Goal: Task Accomplishment & Management: Complete application form

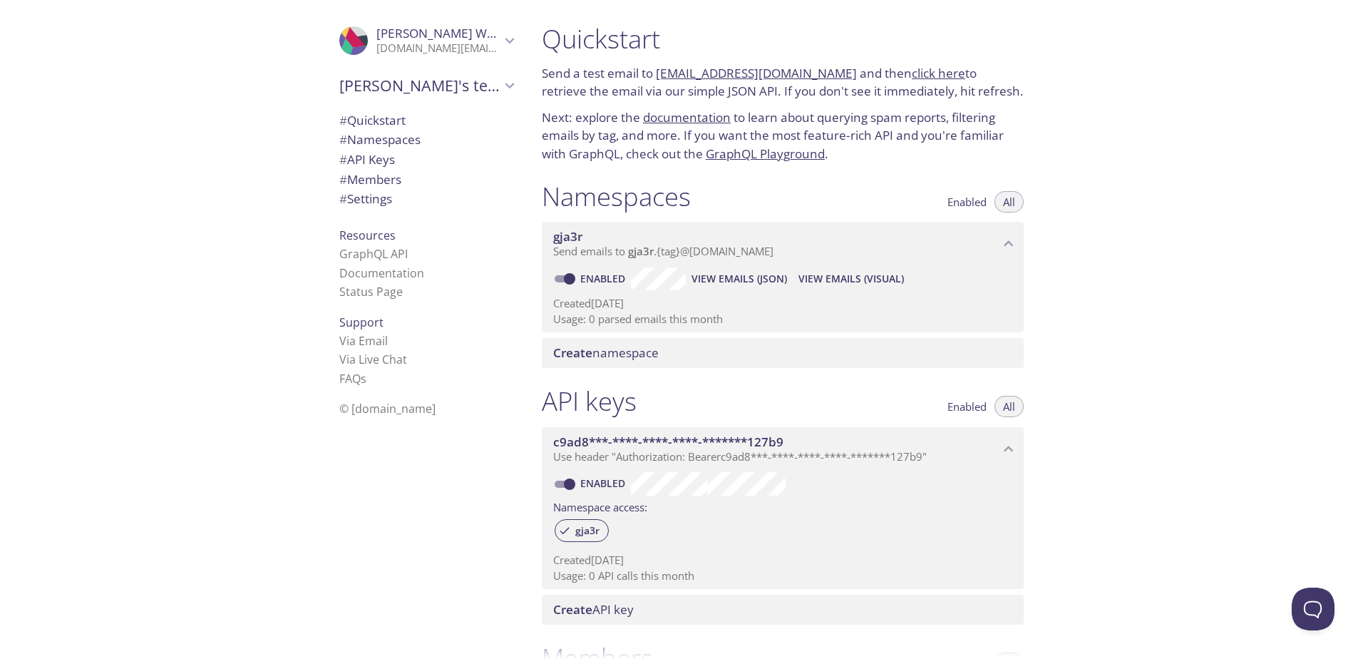
scroll to position [355, 0]
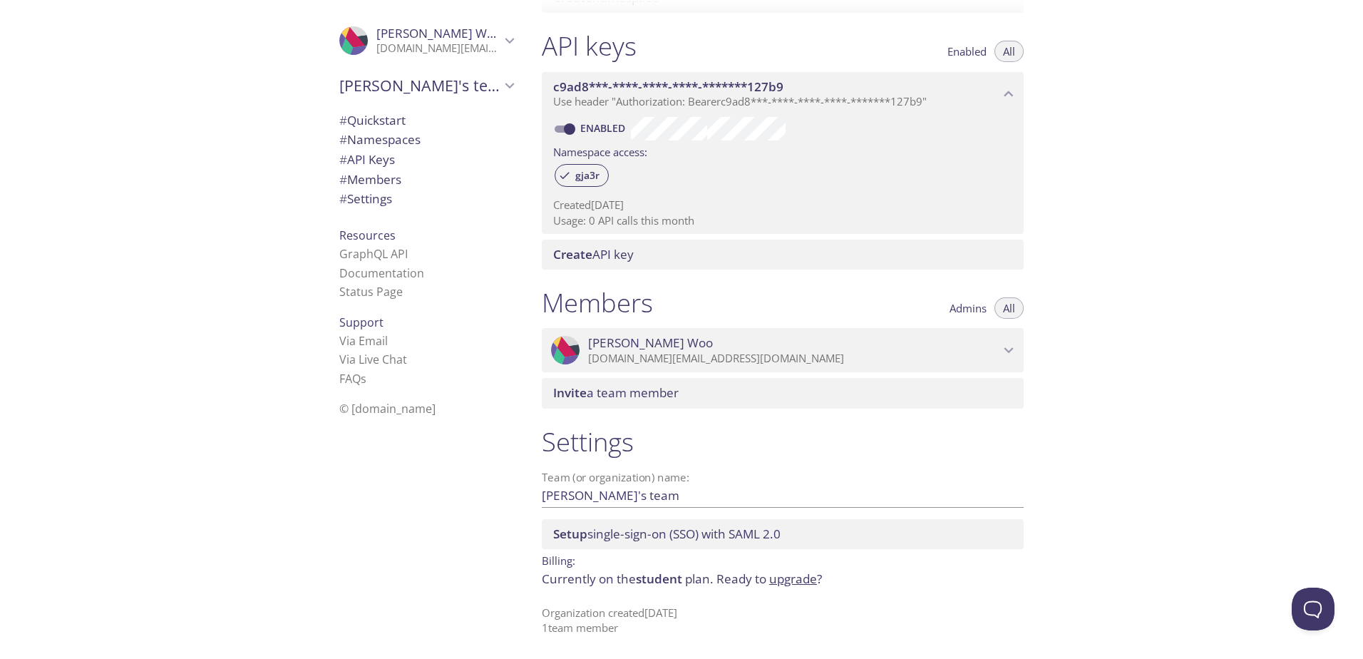
click at [610, 497] on input "[PERSON_NAME]'s team" at bounding box center [760, 495] width 436 height 24
click at [339, 31] on icon "Tony Woo" at bounding box center [351, 33] width 27 height 30
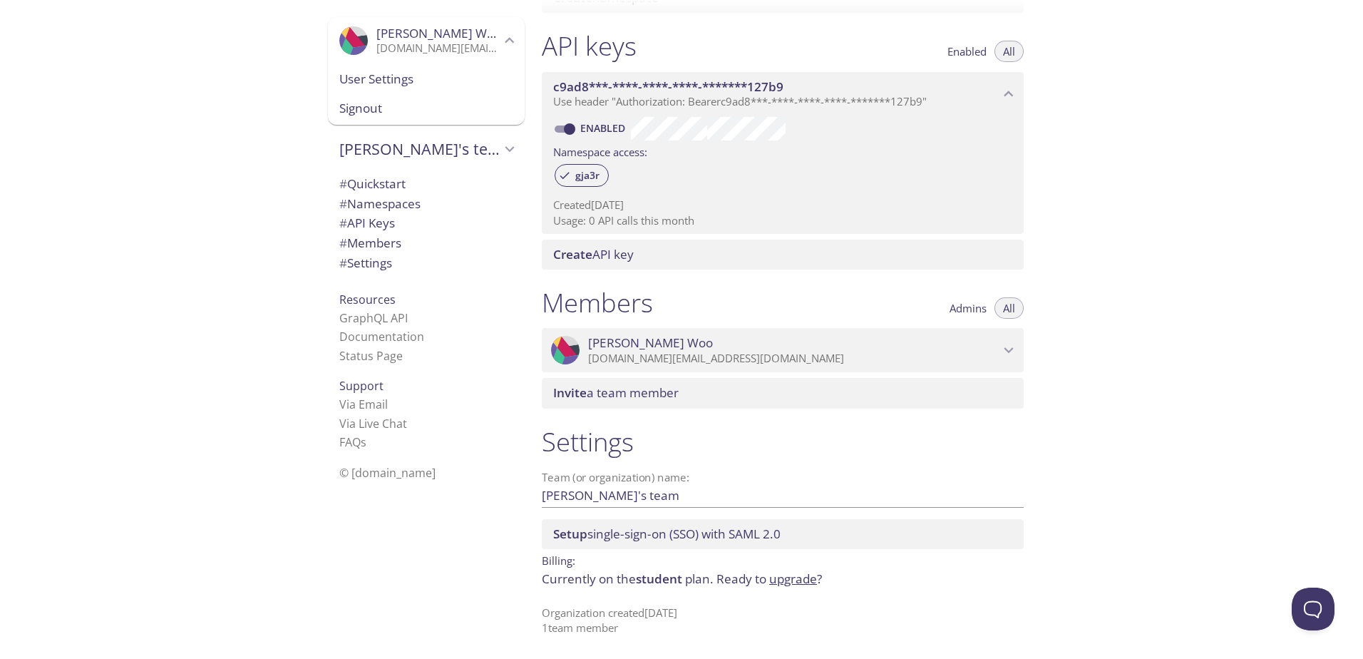
click at [103, 225] on div ".cls-1 { fill: #6d5ca8; } .cls-2 { fill: #3fc191; } .cls-3 { fill: #3b4752; } .…" at bounding box center [265, 329] width 531 height 659
click at [358, 338] on link "Documentation" at bounding box center [381, 337] width 85 height 16
